Goal: Transaction & Acquisition: Subscribe to service/newsletter

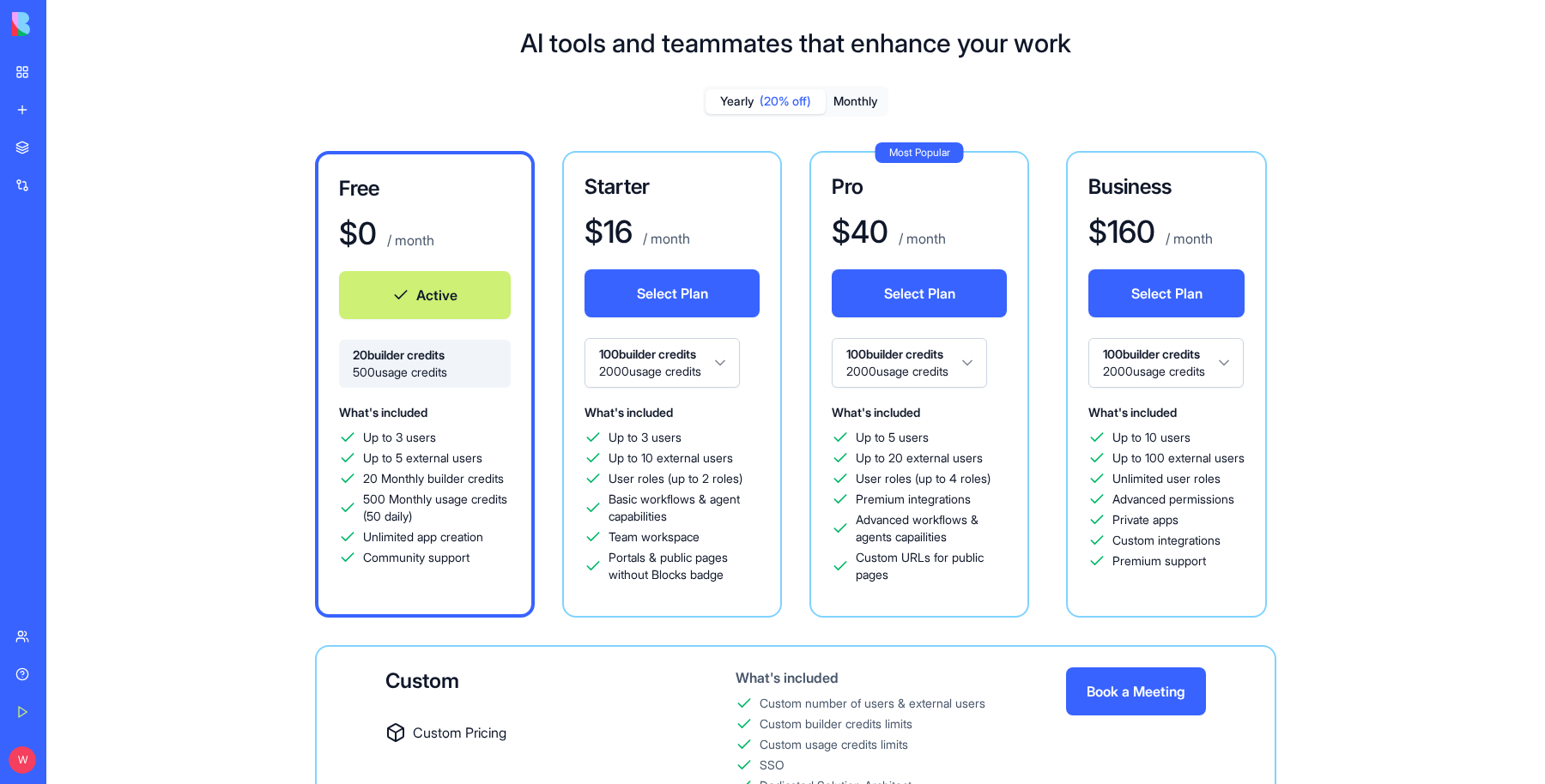
click at [856, 97] on button "Monthly" at bounding box center [856, 102] width 60 height 25
click at [663, 290] on button "Select Plan" at bounding box center [672, 293] width 175 height 48
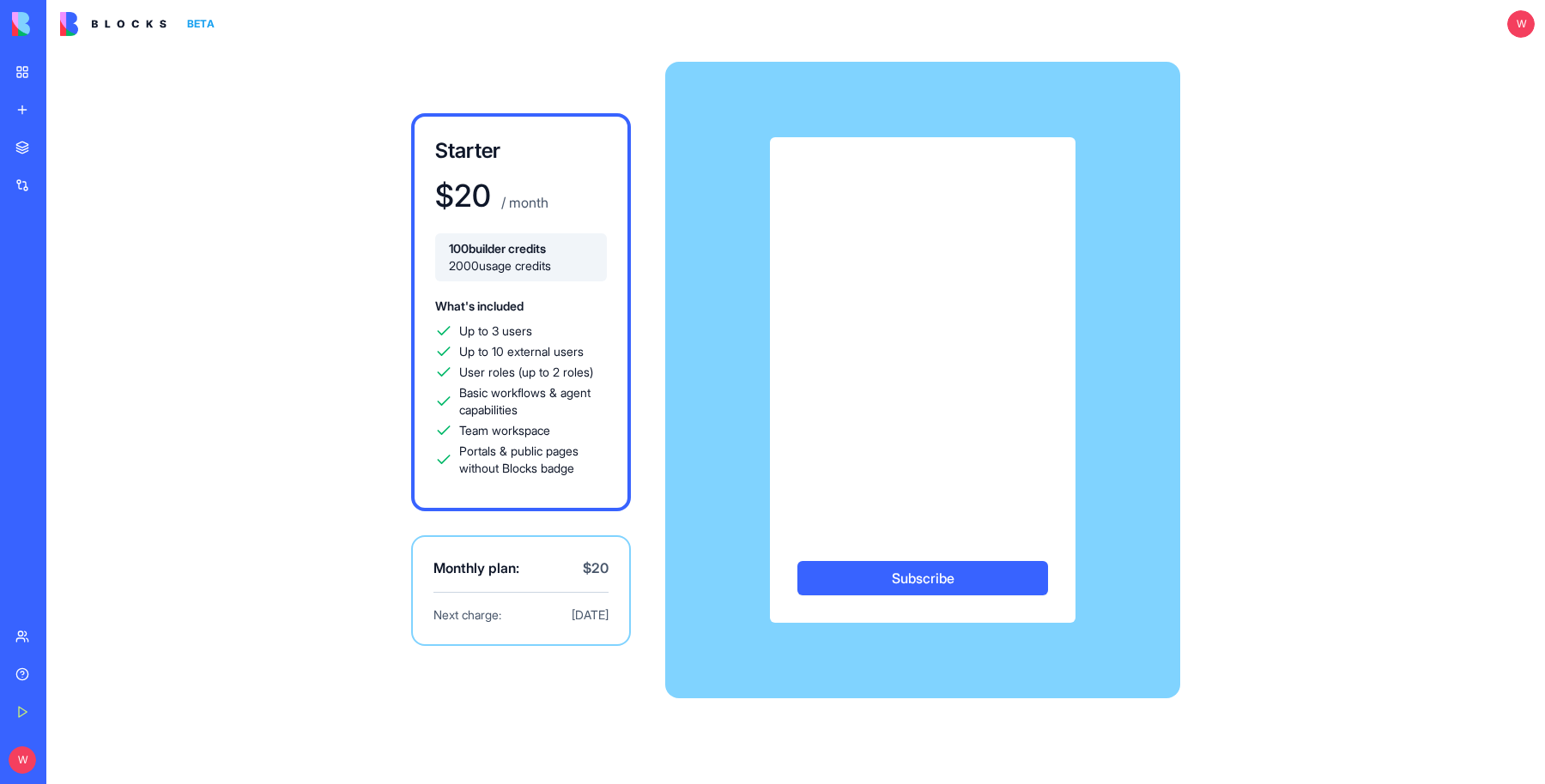
click at [897, 578] on button "Subscribe" at bounding box center [923, 578] width 251 height 34
click at [911, 577] on button "Subscribe" at bounding box center [923, 578] width 251 height 34
click at [908, 567] on button "Subscribe" at bounding box center [923, 578] width 251 height 34
click at [1203, 293] on div "Starter $ 20 / month 100 builder credits 2000 usage credits What's included Up …" at bounding box center [796, 380] width 1099 height 664
click at [1137, 360] on div "Subscribe" at bounding box center [922, 380] width 515 height 485
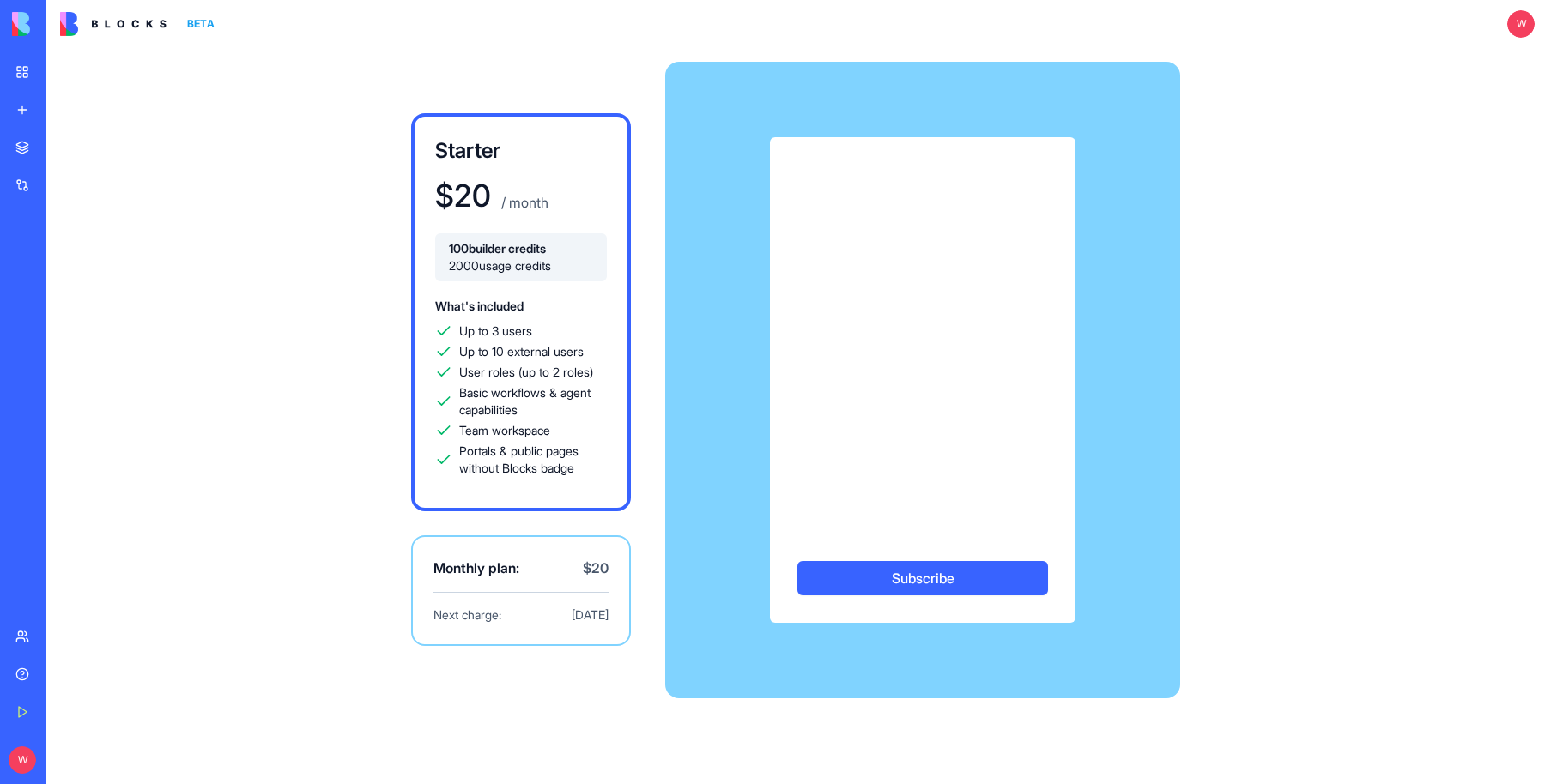
click at [924, 582] on button "Subscribe" at bounding box center [923, 578] width 251 height 34
click at [1199, 226] on div "Starter $ 20 / month 100 builder credits 2000 usage credits What's included Up …" at bounding box center [796, 380] width 1099 height 664
drag, startPoint x: 1225, startPoint y: 335, endPoint x: 1176, endPoint y: 347, distance: 50.4
click at [1207, 347] on div "Starter $ 20 / month 100 builder credits 2000 usage credits What's included Up …" at bounding box center [796, 380] width 1099 height 664
click at [1397, 503] on div "Starter $ 20 / month 100 builder credits 2000 usage credits What's included Up …" at bounding box center [795, 416] width 1499 height 736
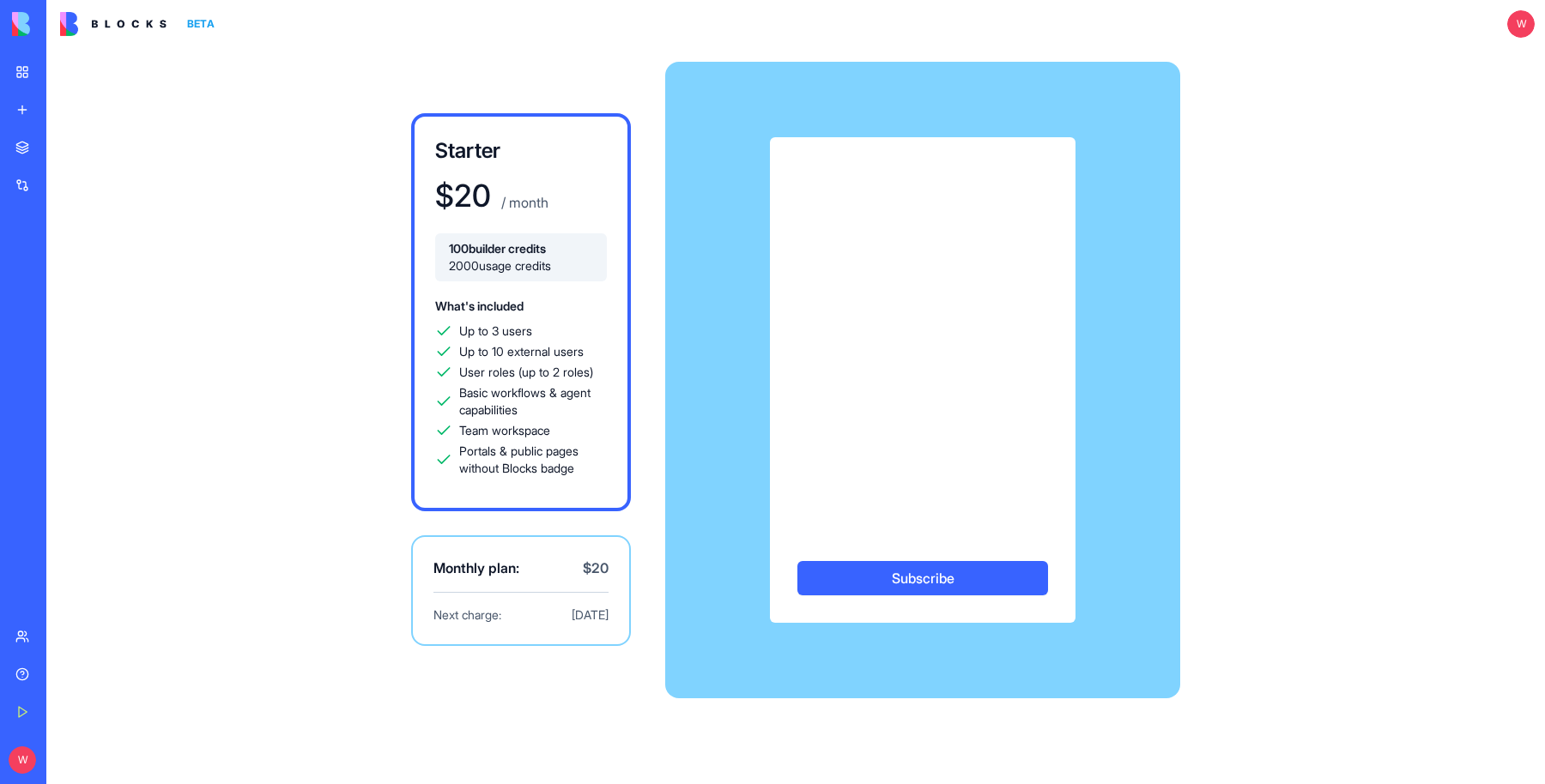
click at [907, 571] on button "Subscribe" at bounding box center [923, 578] width 251 height 34
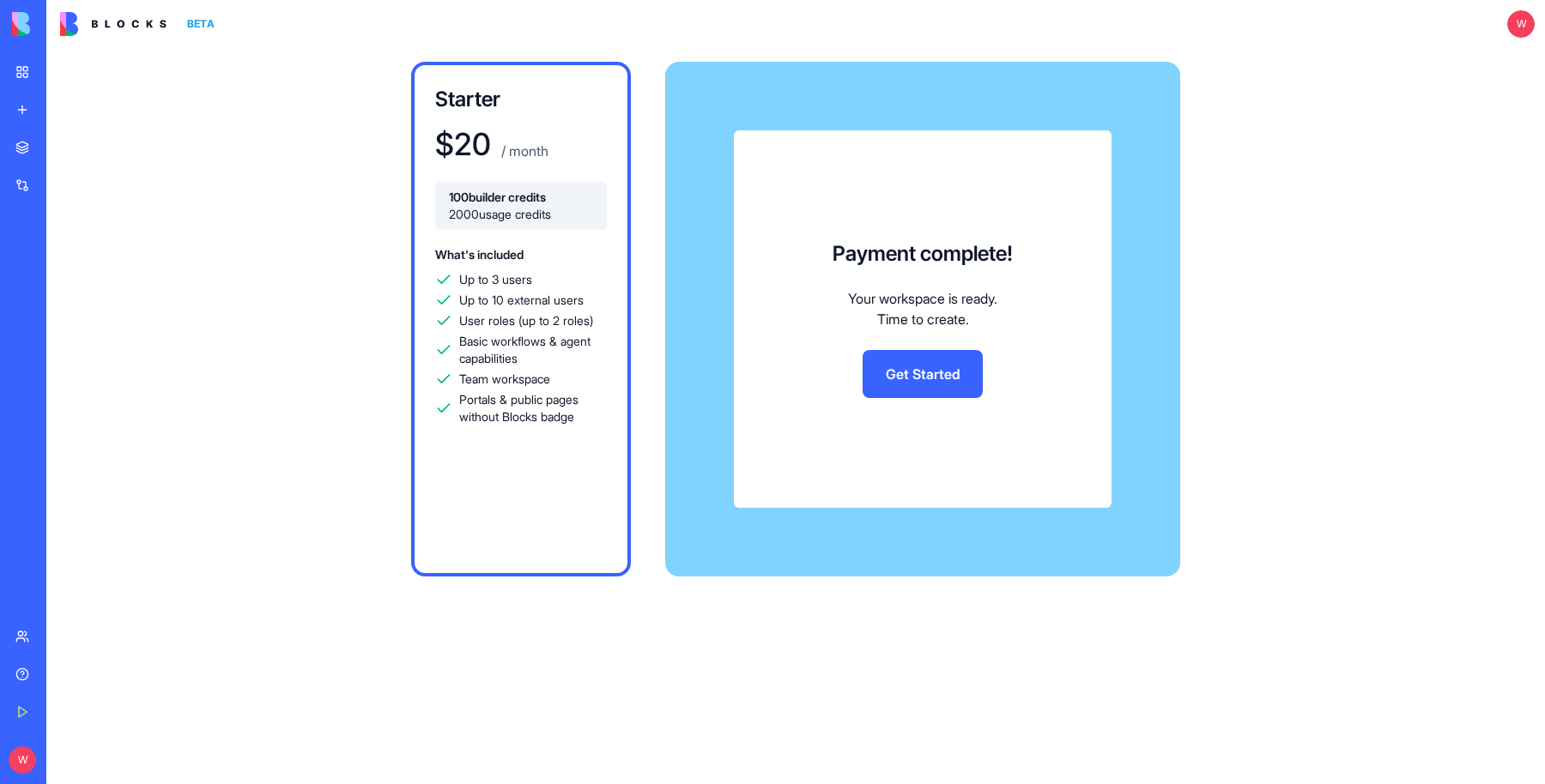
click at [932, 379] on link "Get Started" at bounding box center [922, 374] width 120 height 48
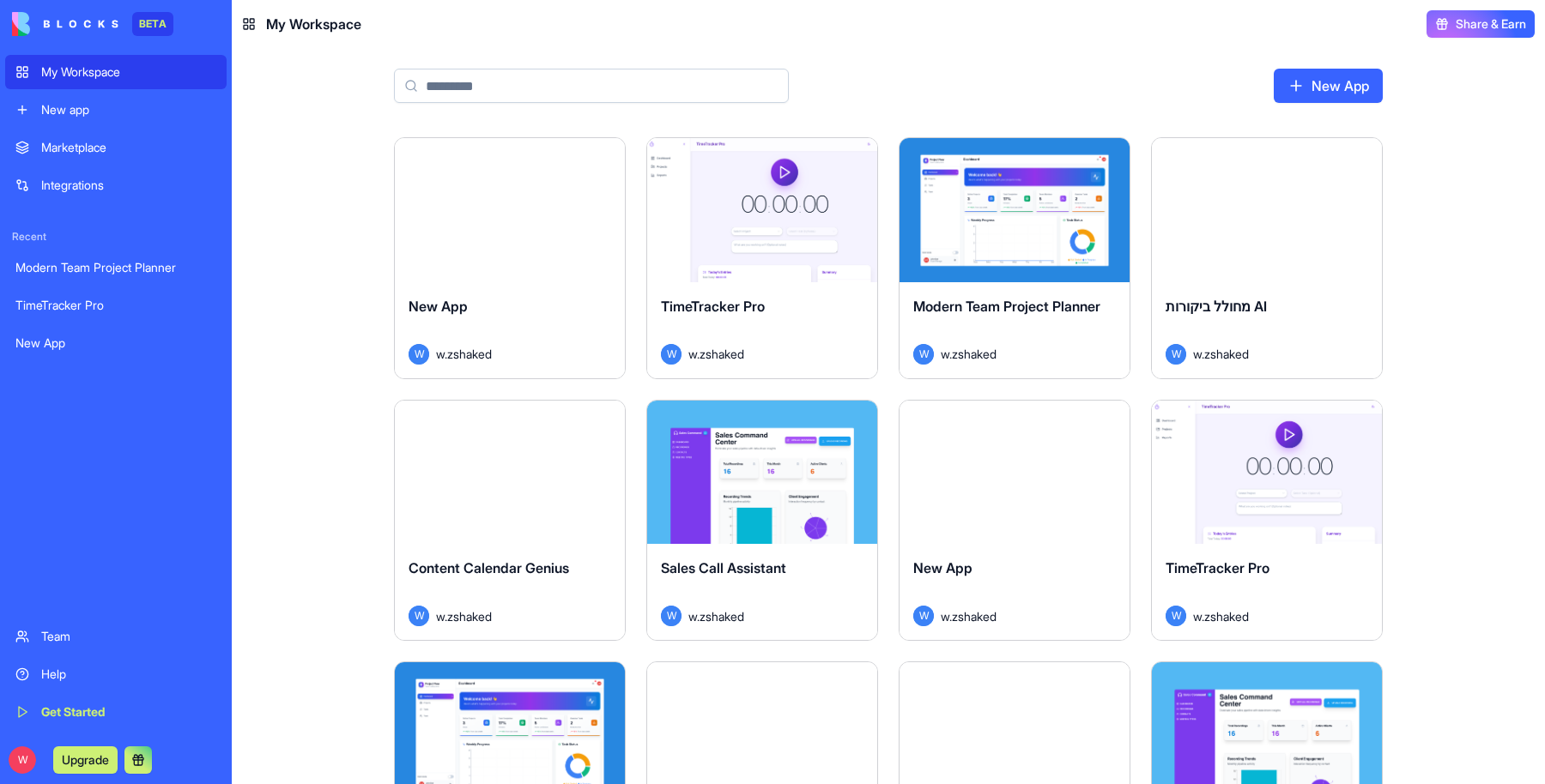
click at [550, 273] on div "Launch" at bounding box center [510, 210] width 230 height 144
click at [1003, 545] on div "New App W w.zshaked" at bounding box center [1014, 592] width 230 height 97
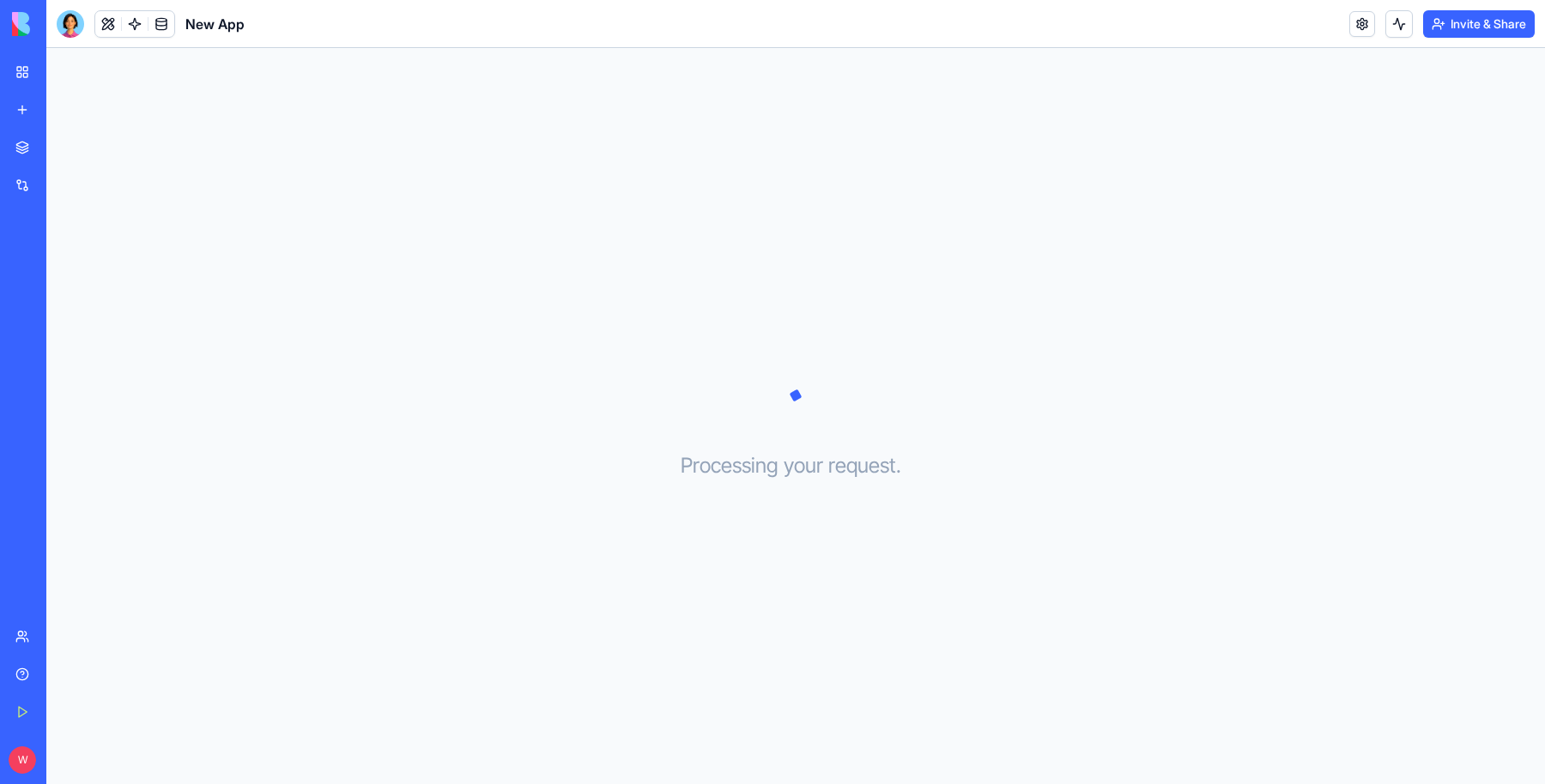
click at [945, 1] on header "New App Invite & Share" at bounding box center [795, 23] width 1499 height 48
click at [162, 18] on link at bounding box center [162, 23] width 26 height 26
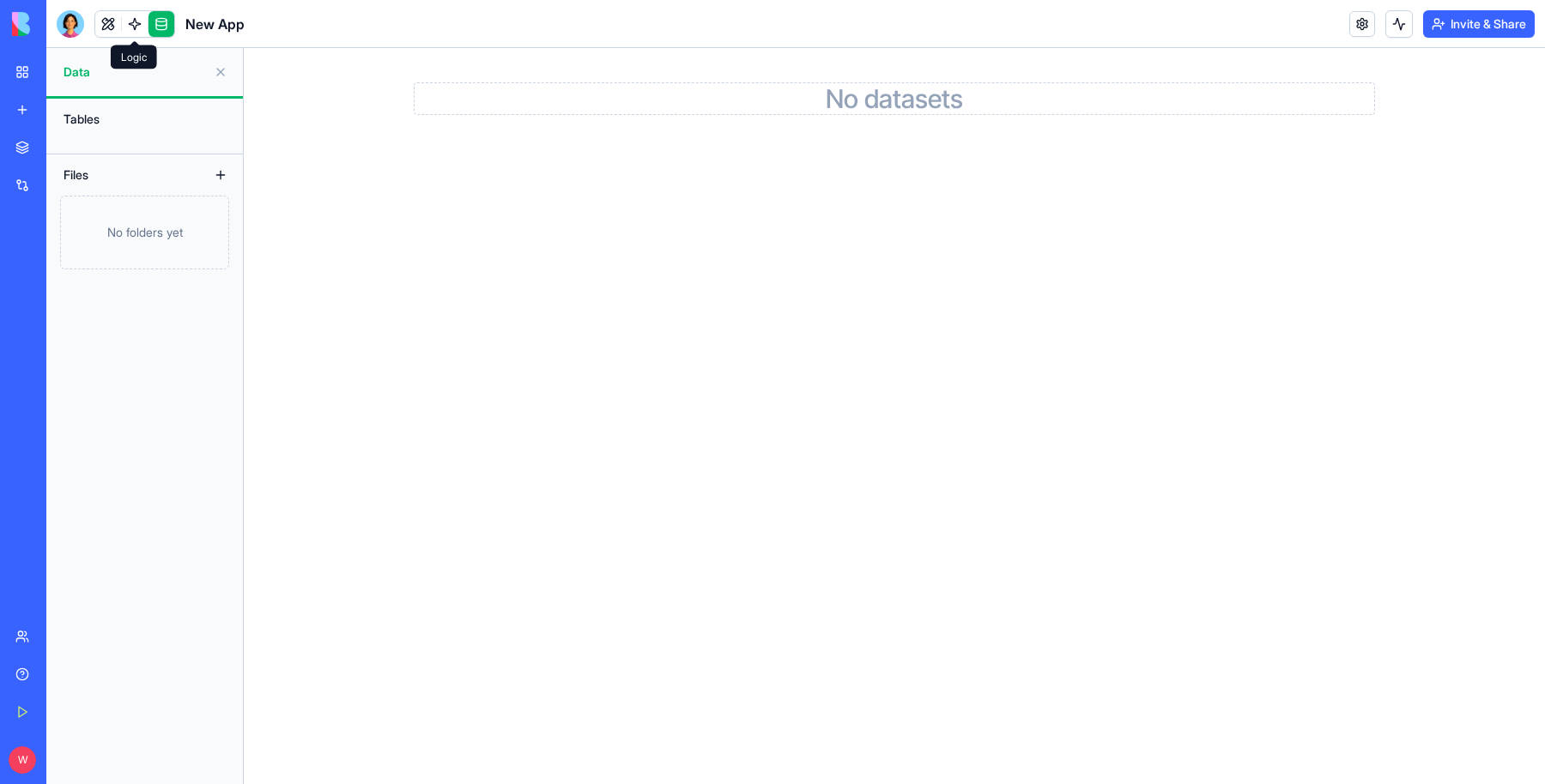
click at [133, 32] on link at bounding box center [134, 23] width 26 height 26
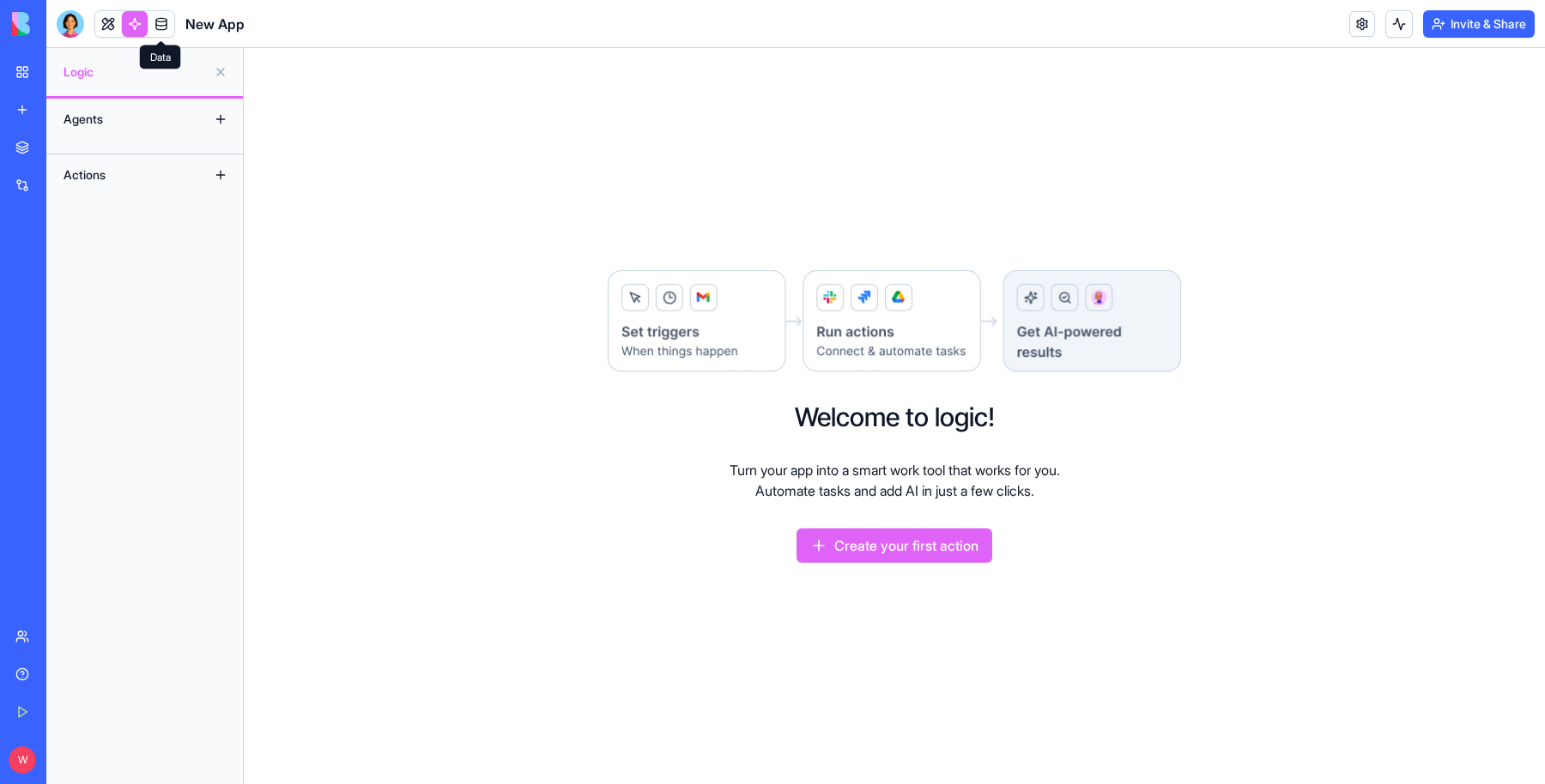
click at [169, 23] on link at bounding box center [162, 23] width 26 height 26
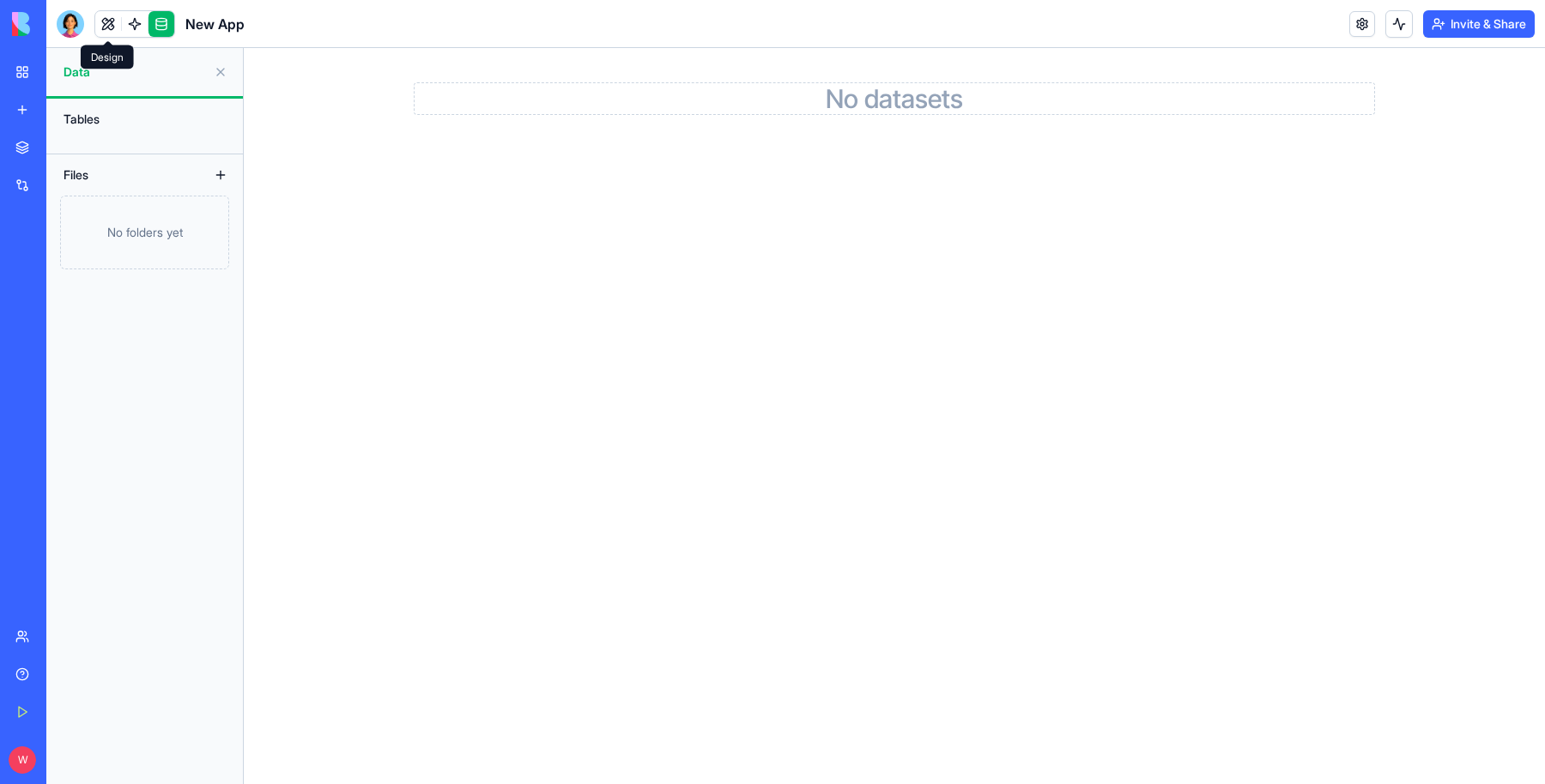
click at [109, 30] on link at bounding box center [108, 23] width 26 height 26
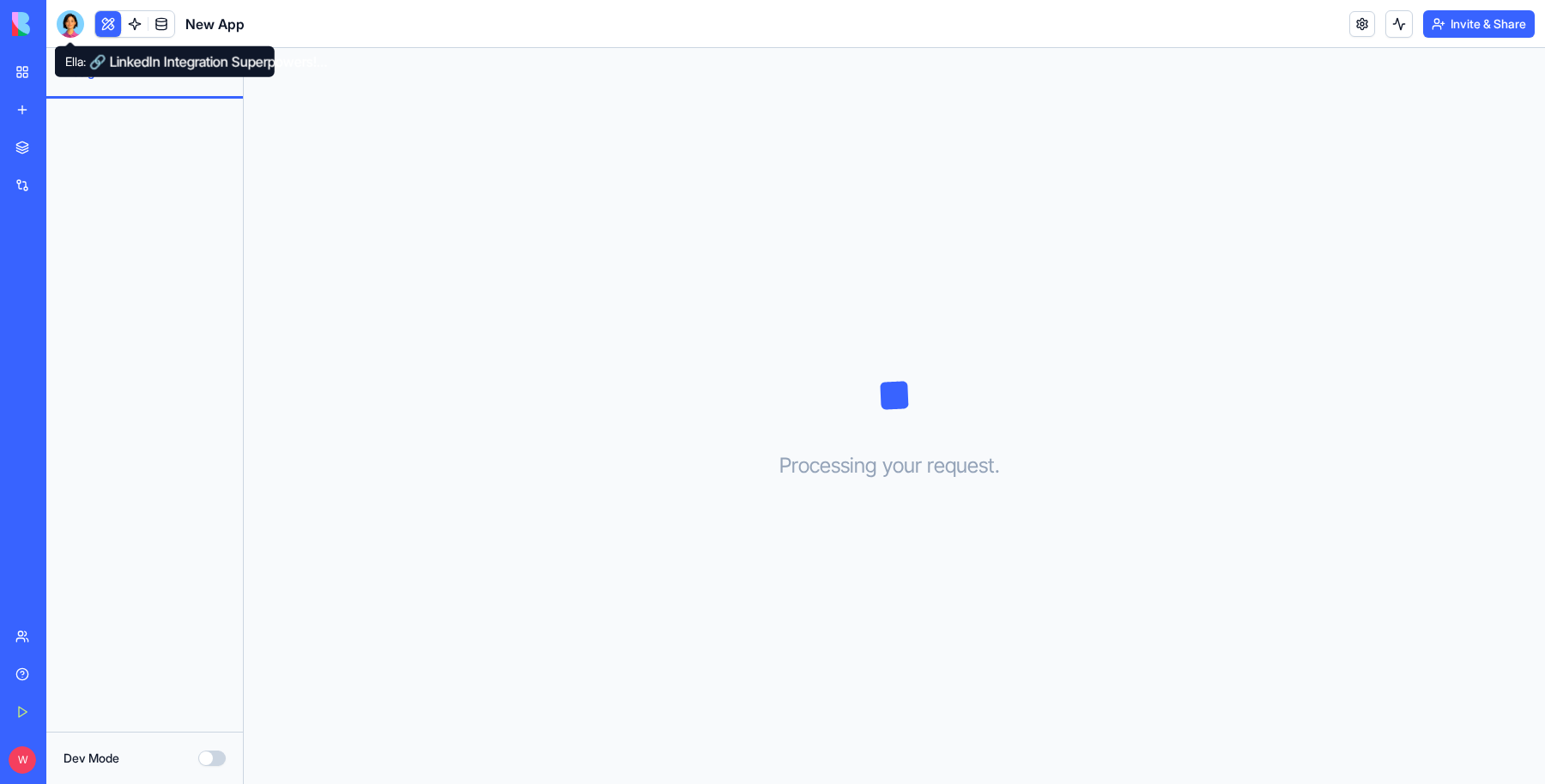
click at [63, 15] on div at bounding box center [70, 23] width 27 height 27
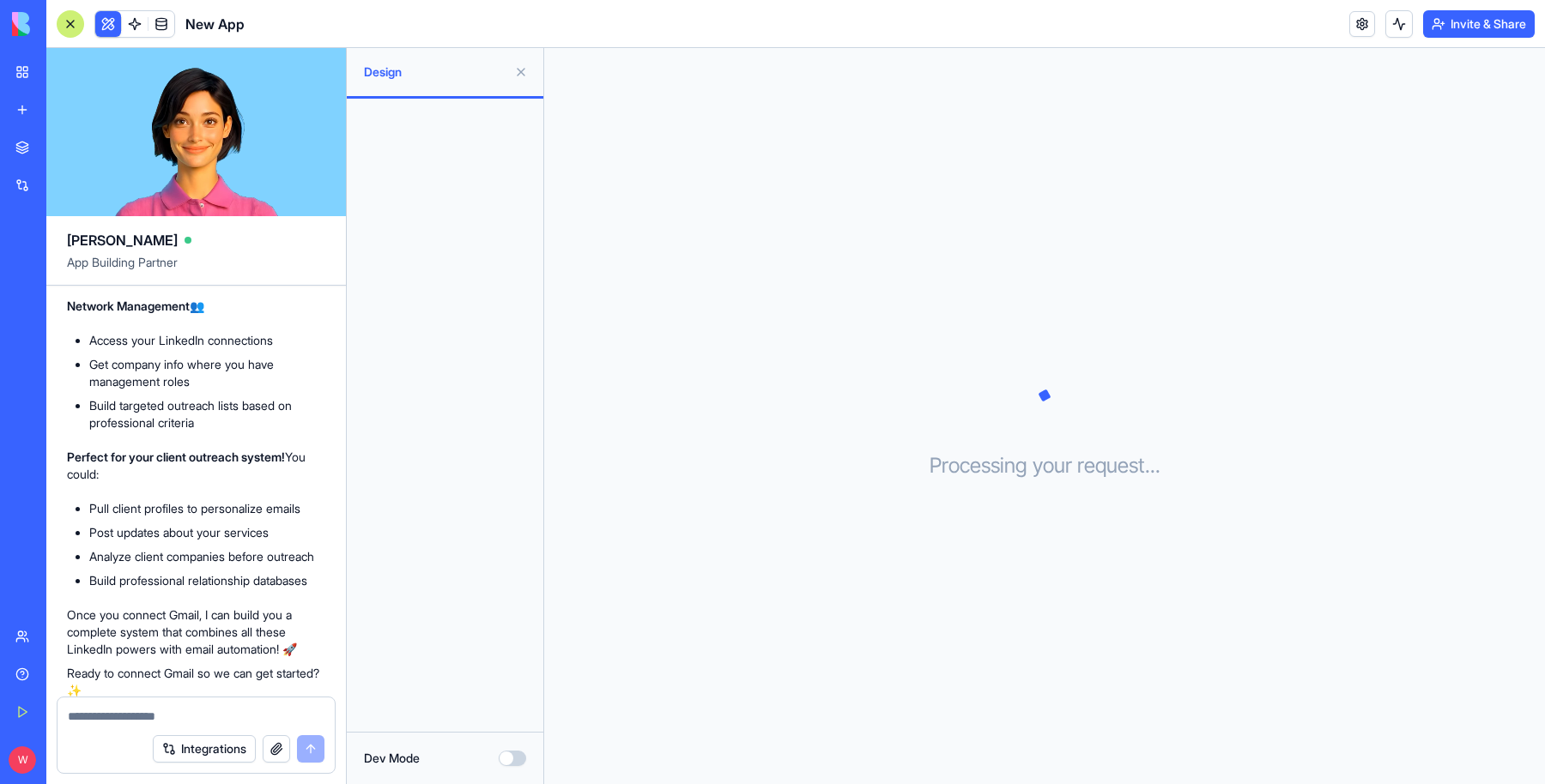
scroll to position [1573, 0]
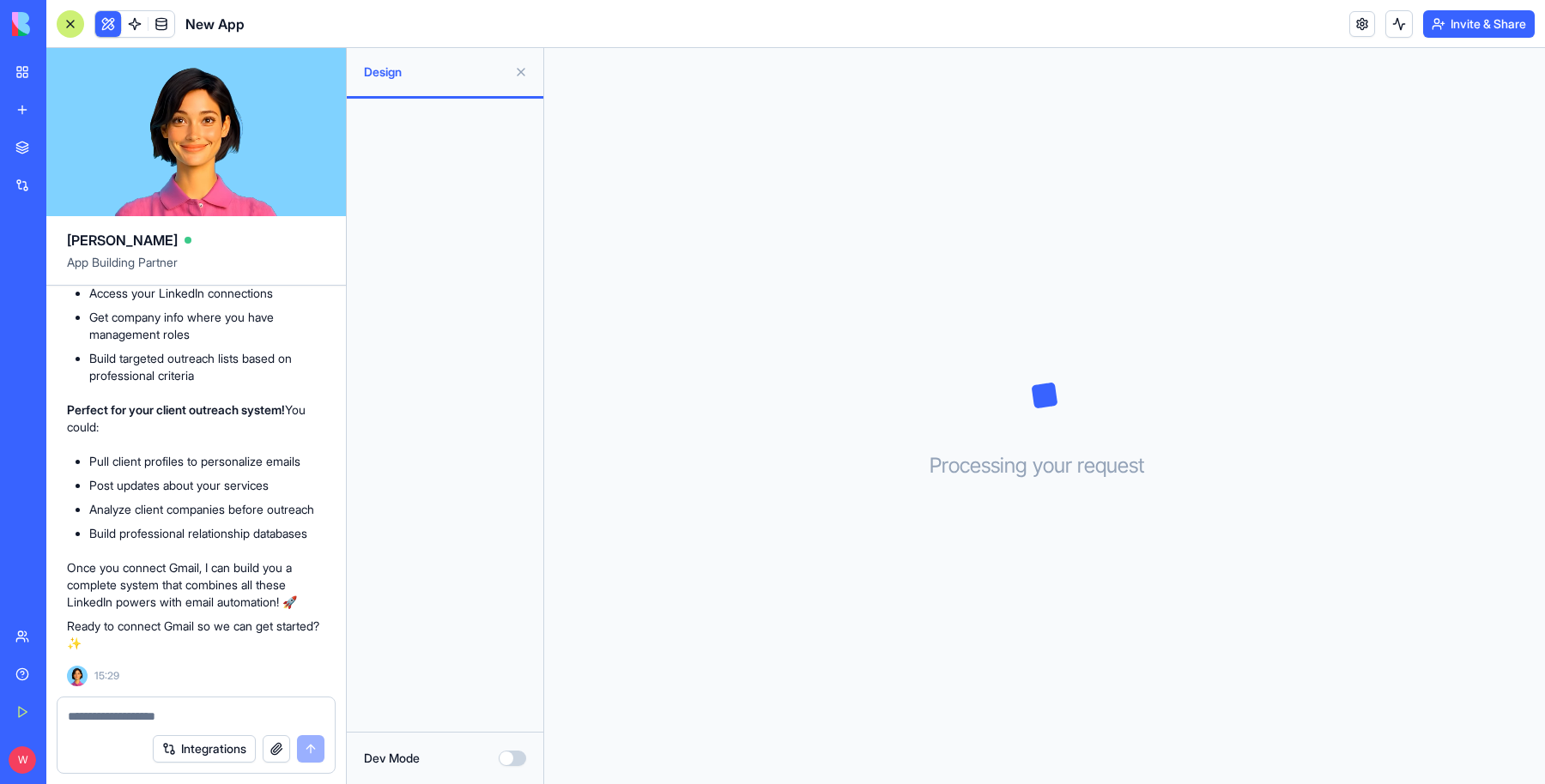
click at [223, 17] on span "New App" at bounding box center [215, 23] width 60 height 21
click at [1364, 30] on link at bounding box center [1362, 23] width 26 height 26
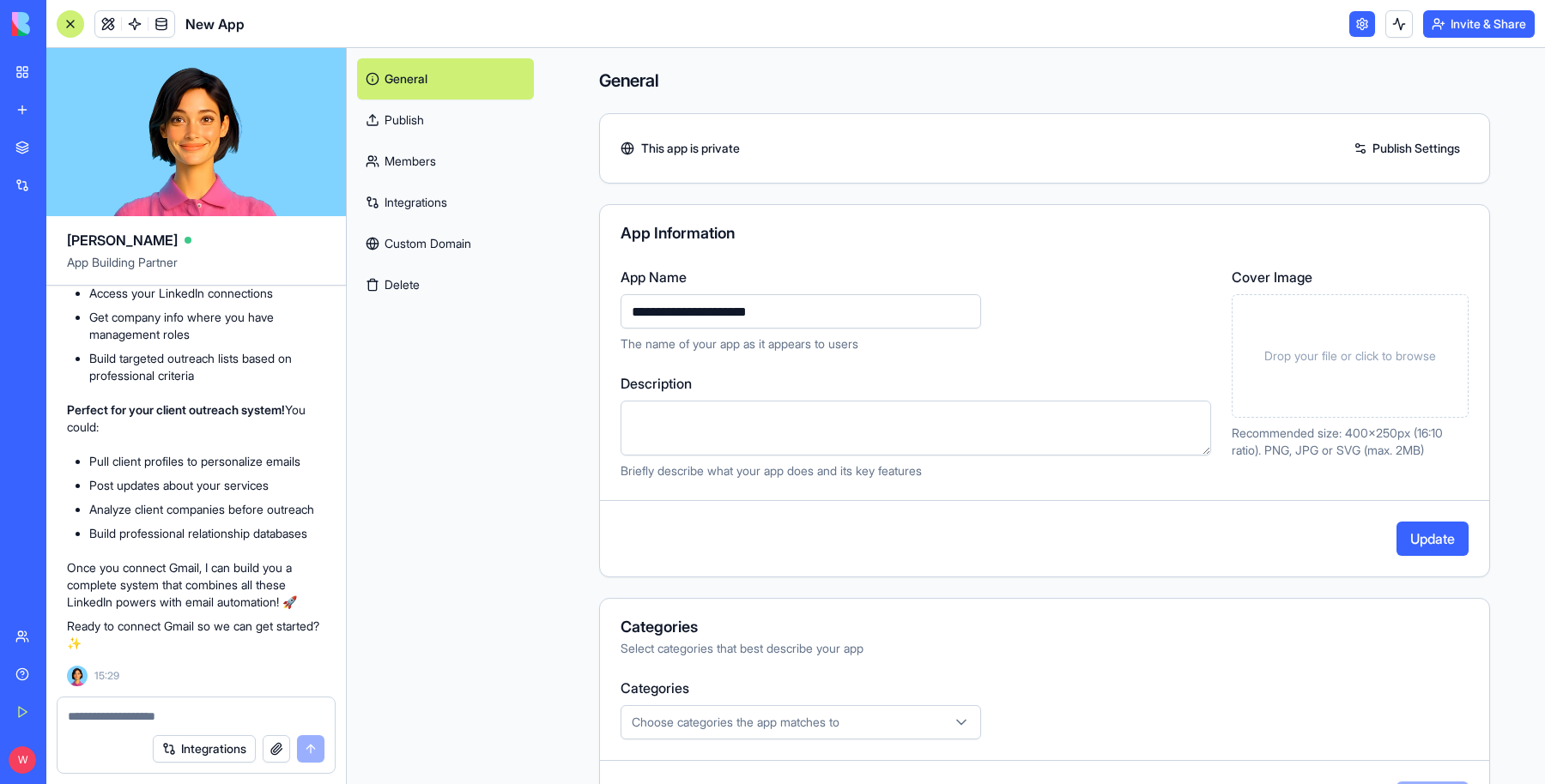
type input "**********"
click at [1397, 521] on button "Update" at bounding box center [1433, 539] width 72 height 34
click at [110, 24] on link at bounding box center [108, 23] width 26 height 26
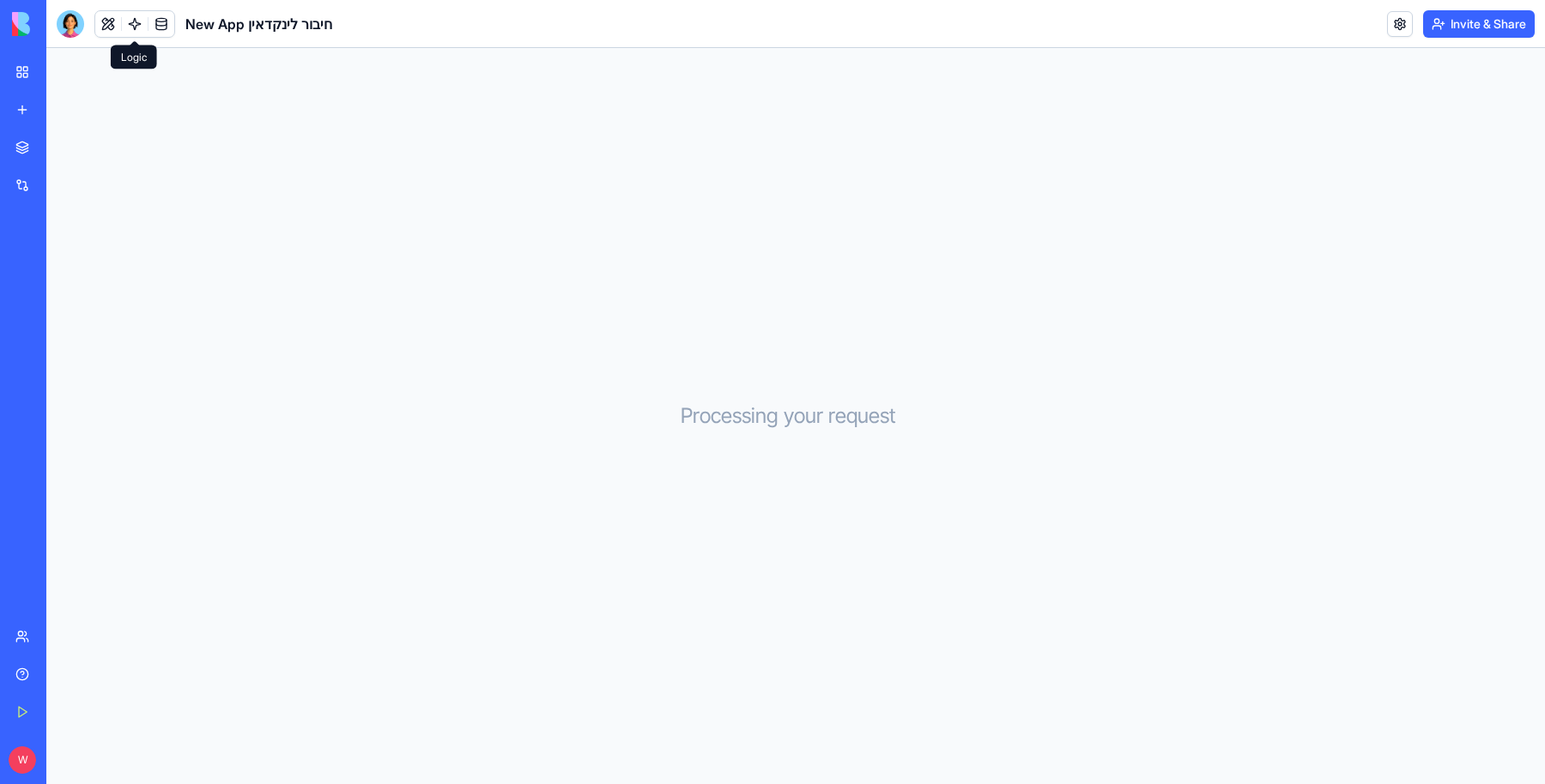
drag, startPoint x: 110, startPoint y: 17, endPoint x: 100, endPoint y: 24, distance: 12.2
click at [110, 17] on button at bounding box center [108, 23] width 26 height 26
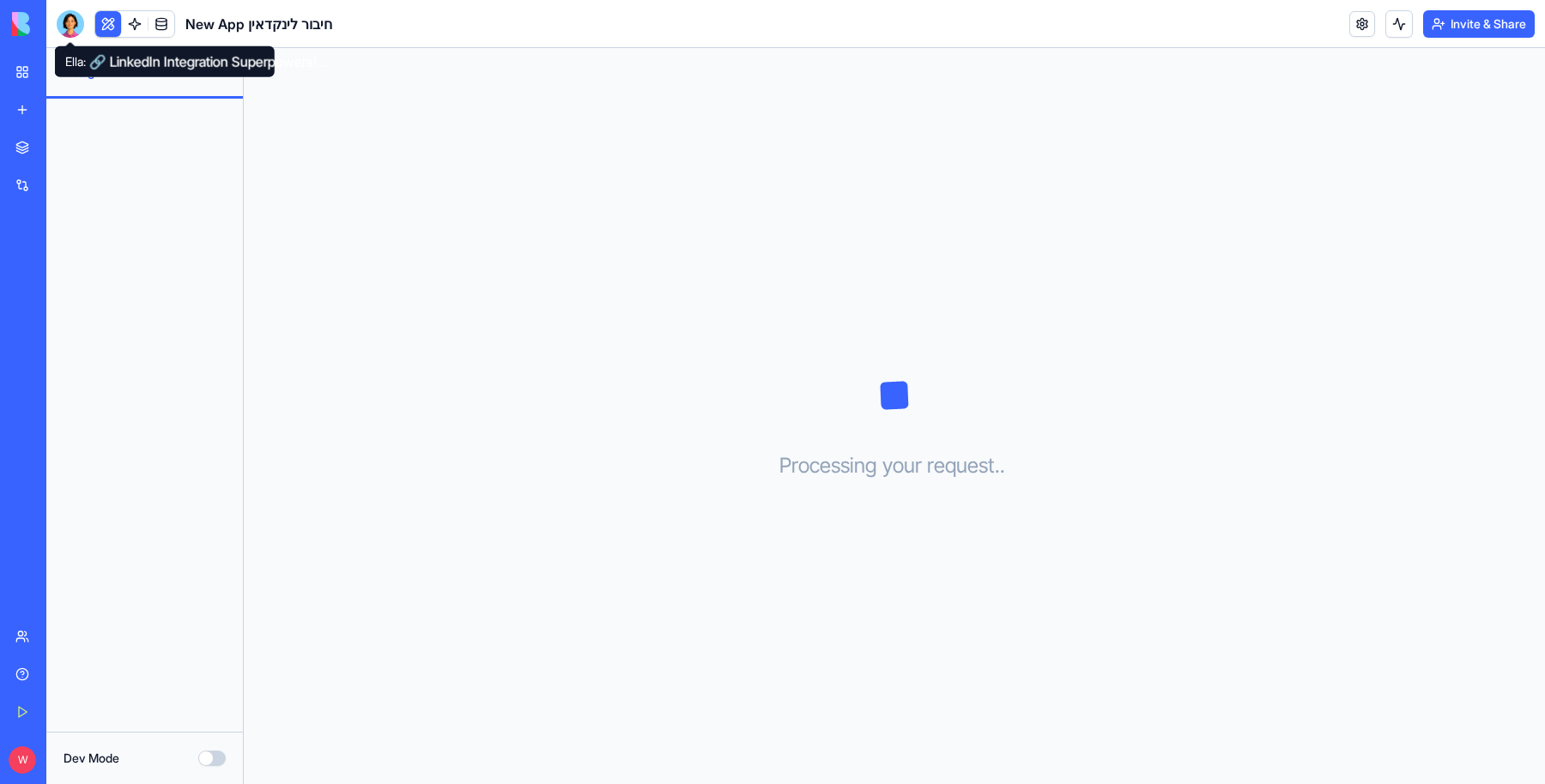
click at [79, 19] on div at bounding box center [70, 23] width 27 height 27
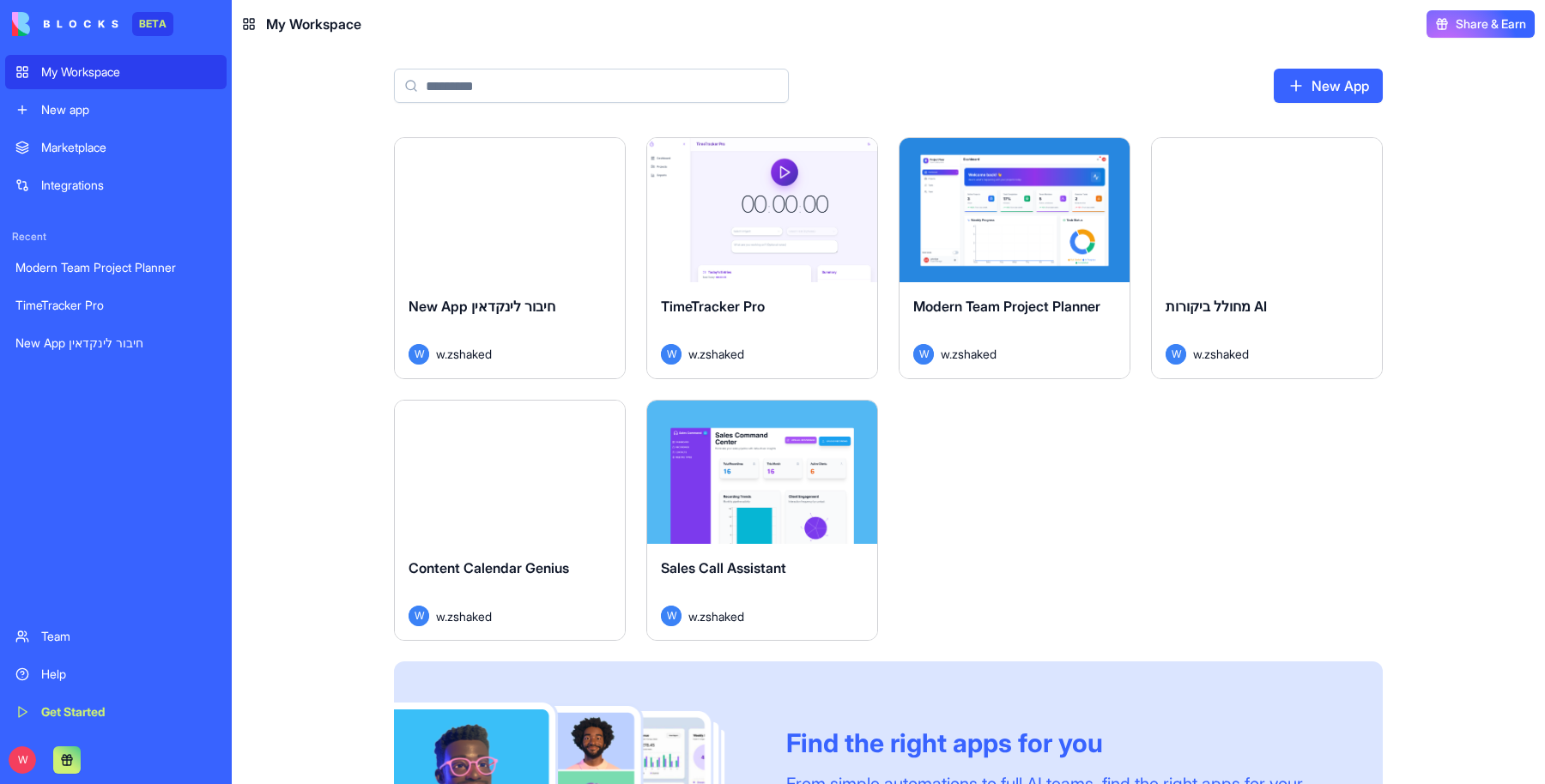
click at [255, 32] on div "My Workspace" at bounding box center [301, 23] width 119 height 21
click at [253, 27] on icon at bounding box center [248, 23] width 14 height 14
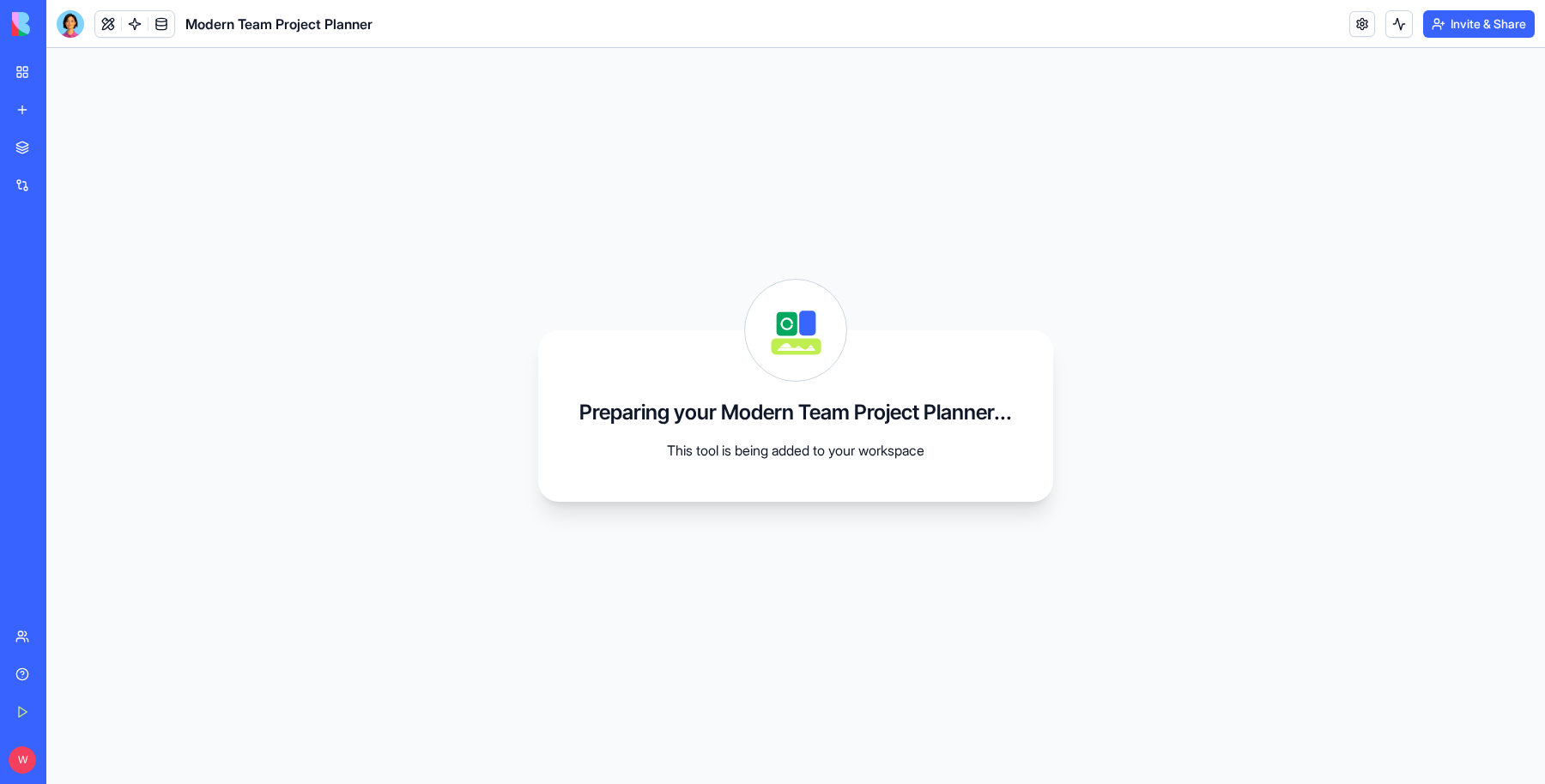
click at [75, 23] on div at bounding box center [70, 23] width 27 height 27
